Goal: Information Seeking & Learning: Learn about a topic

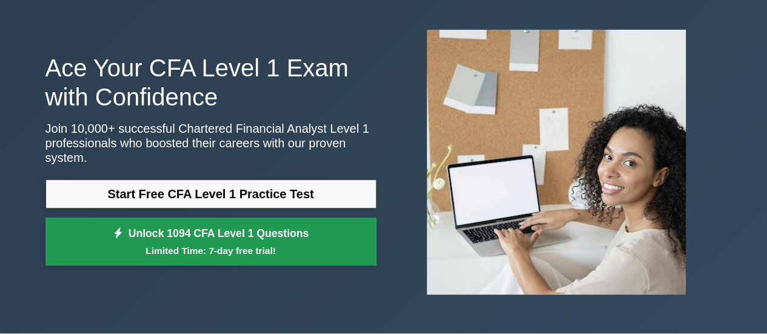
scroll to position [121, 0]
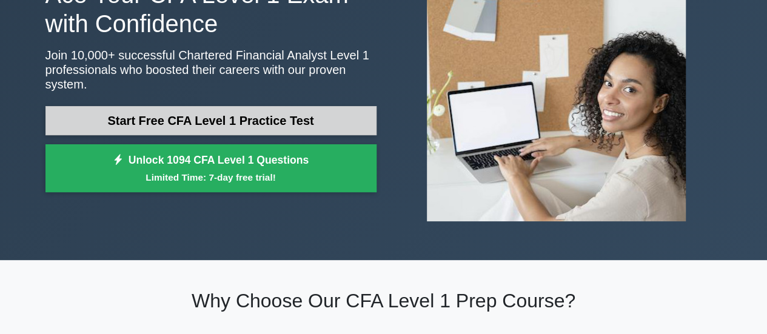
click at [180, 112] on link "Start Free CFA Level 1 Practice Test" at bounding box center [210, 120] width 331 height 29
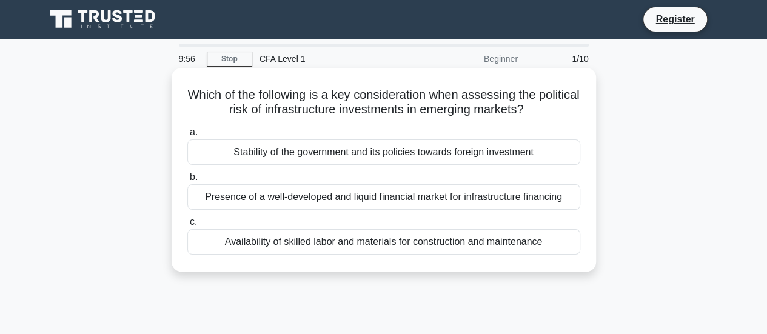
click at [514, 167] on div "a. Stability of the government and its policies towards foreign investment b. P…" at bounding box center [384, 190] width 408 height 135
click at [510, 157] on div "Stability of the government and its policies towards foreign investment" at bounding box center [383, 152] width 393 height 25
click at [187, 136] on input "a. Stability of the government and its policies towards foreign investment" at bounding box center [187, 133] width 0 height 8
